Goal: Communication & Community: Ask a question

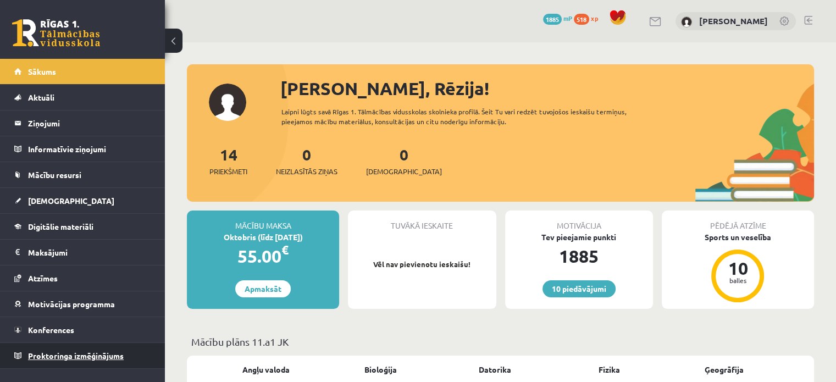
click at [111, 353] on span "Proktoringa izmēģinājums" at bounding box center [76, 356] width 96 height 10
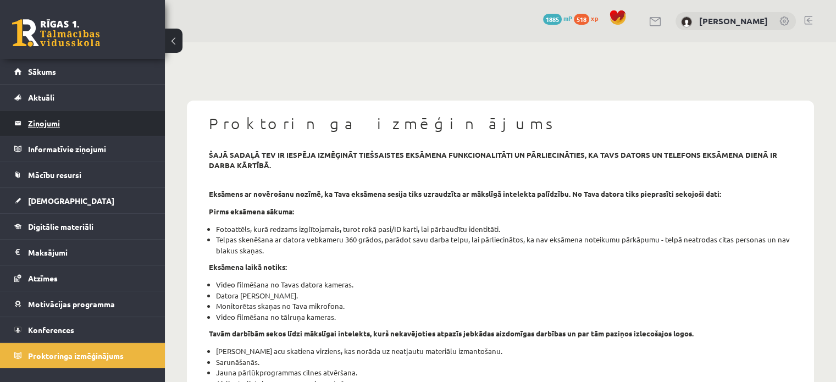
click at [82, 124] on legend "Ziņojumi 0" at bounding box center [89, 123] width 123 height 25
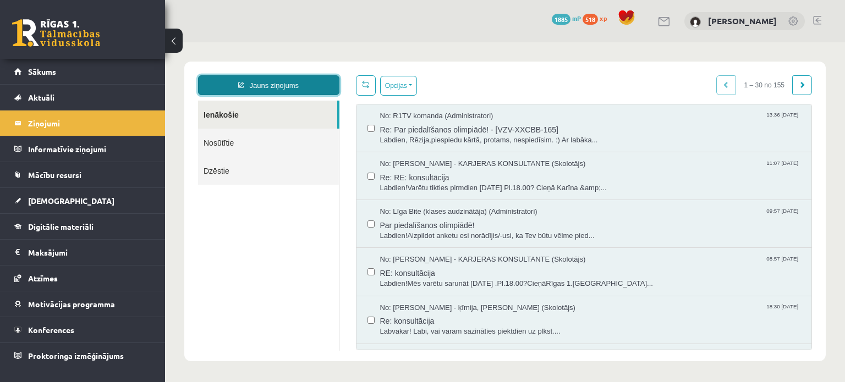
click at [313, 81] on link "Jauns ziņojums" at bounding box center [268, 85] width 141 height 20
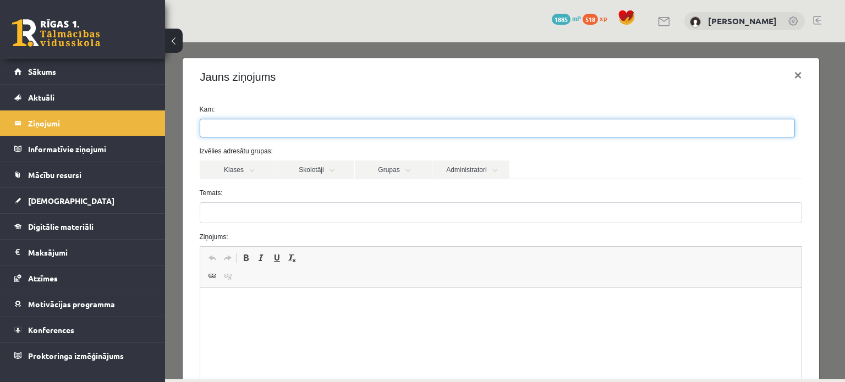
click at [295, 132] on ul at bounding box center [497, 128] width 594 height 18
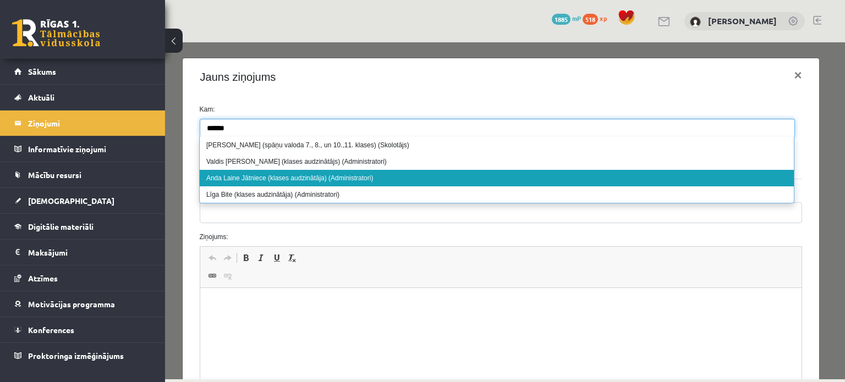
type input "******"
select select "****"
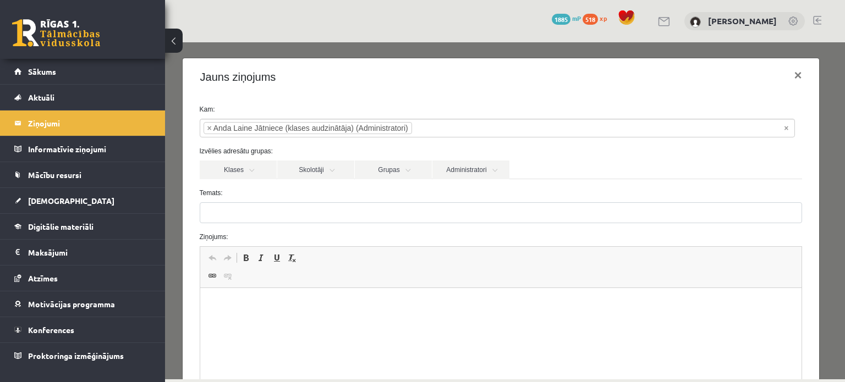
click at [260, 302] on p "Bagātinātā teksta redaktors, wiswyg-editor-47433839299880-1758375238-903" at bounding box center [500, 305] width 579 height 12
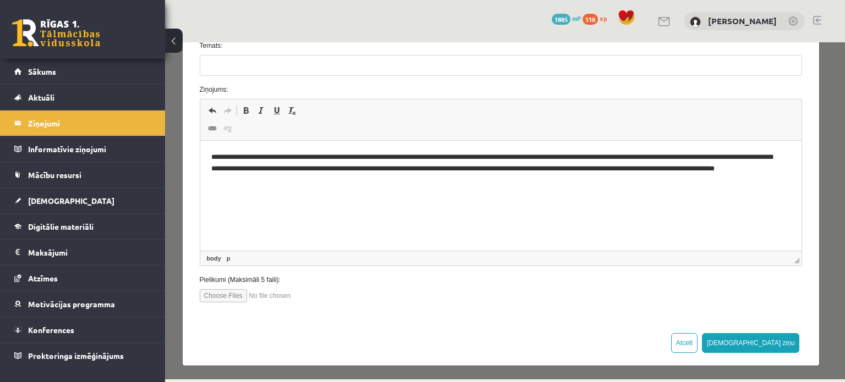
scroll to position [40, 0]
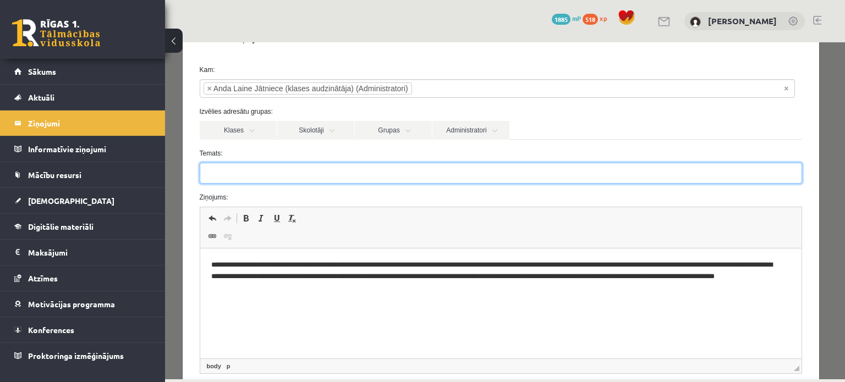
click at [417, 180] on input "Temats:" at bounding box center [501, 173] width 603 height 21
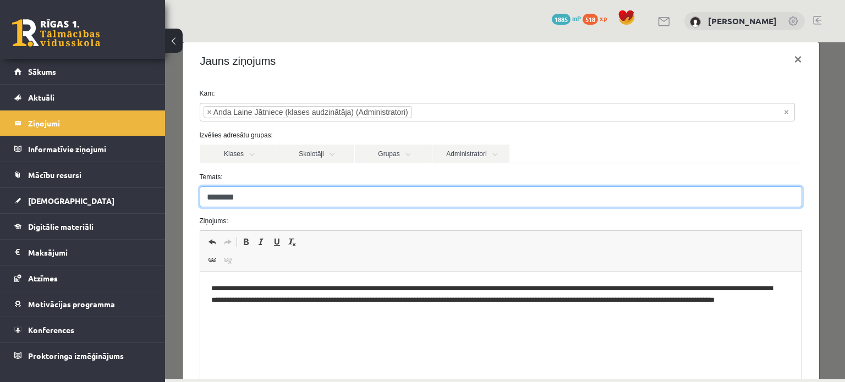
scroll to position [147, 0]
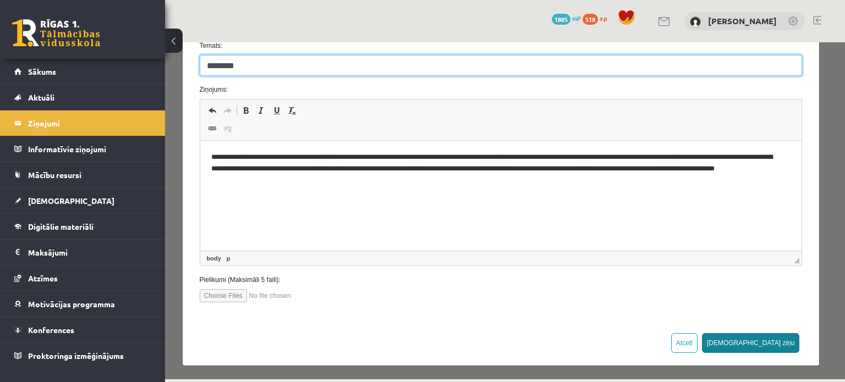
type input "********"
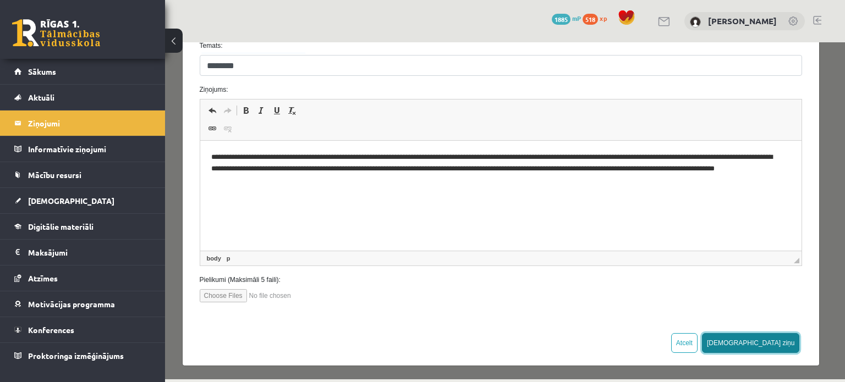
click at [774, 346] on button "Sūtīt ziņu" at bounding box center [751, 343] width 98 height 20
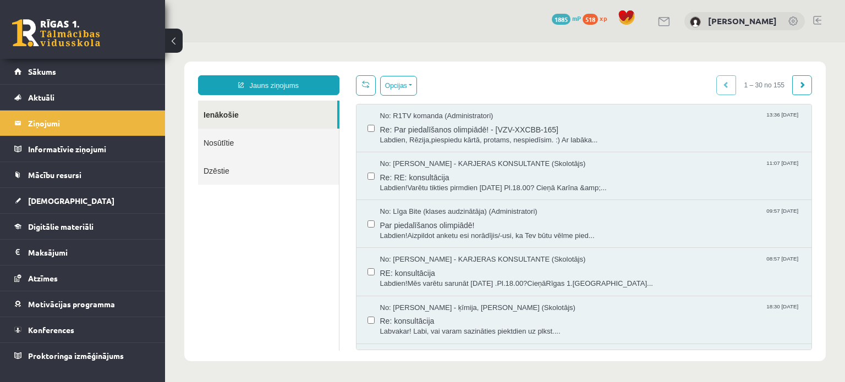
scroll to position [0, 0]
click at [134, 73] on link "Sākums" at bounding box center [82, 71] width 137 height 25
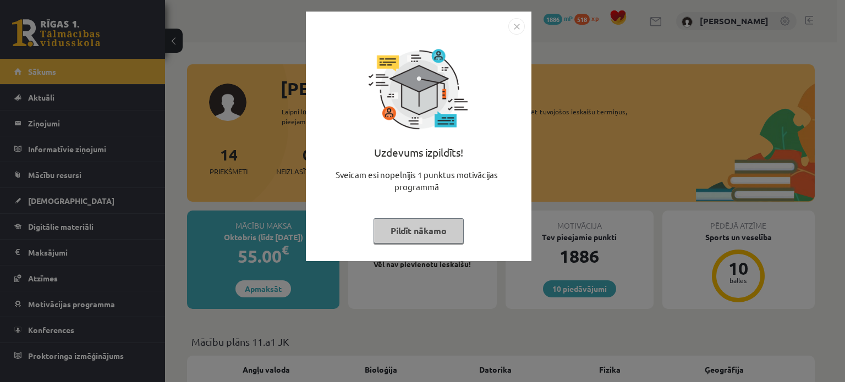
click at [449, 233] on button "Pildīt nākamo" at bounding box center [418, 230] width 90 height 25
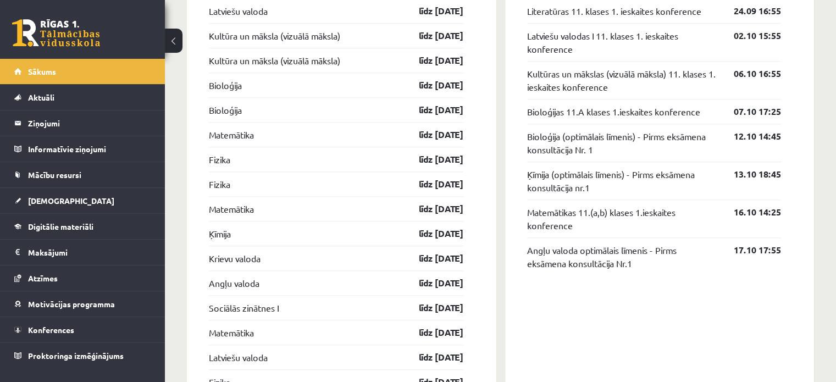
scroll to position [1072, 0]
click at [75, 327] on link "Konferences" at bounding box center [82, 329] width 137 height 25
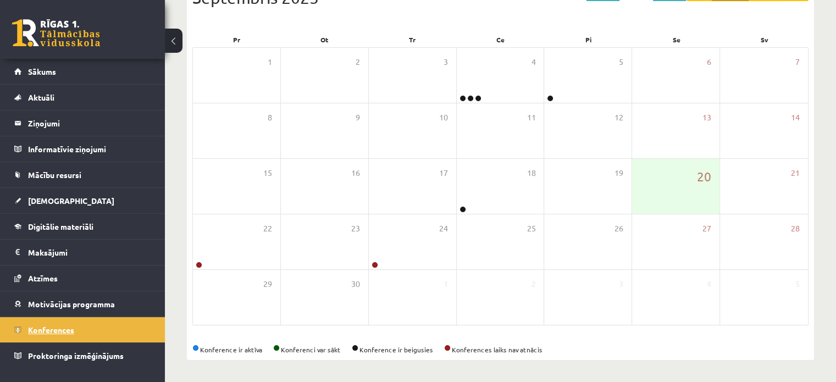
scroll to position [142, 0]
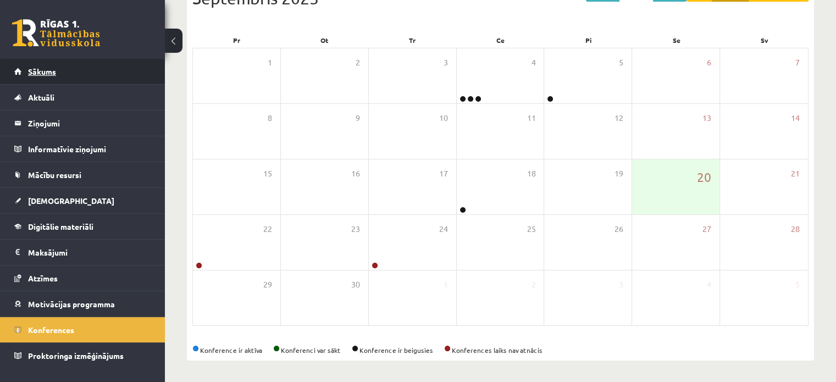
click at [79, 78] on link "Sākums" at bounding box center [82, 71] width 137 height 25
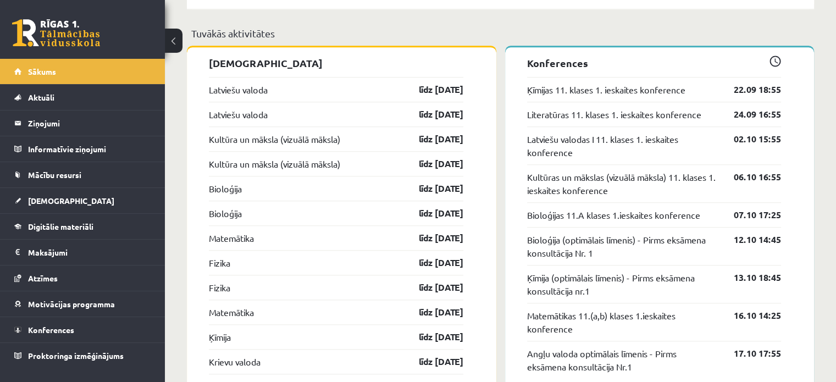
scroll to position [968, 0]
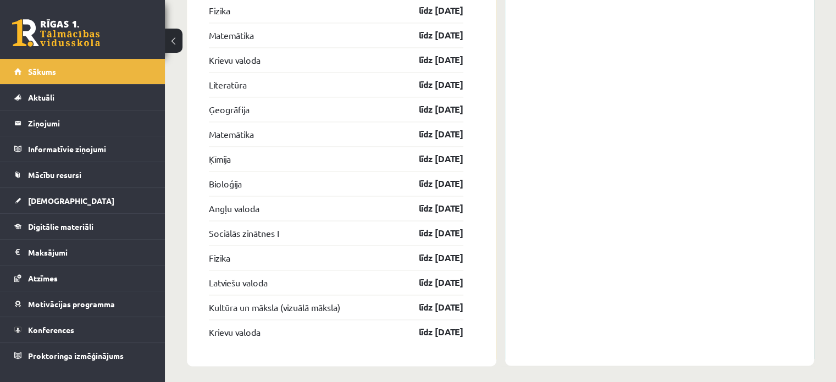
scroll to position [1742, 0]
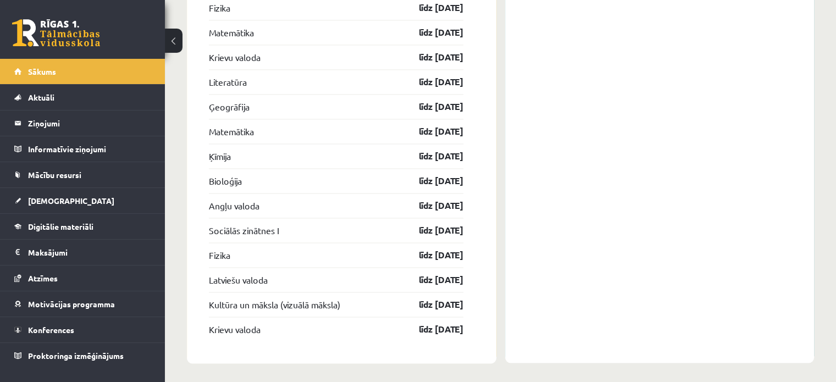
click at [372, 200] on div "Angļu valoda līdz [DATE]" at bounding box center [336, 205] width 255 height 25
